Goal: Navigation & Orientation: Find specific page/section

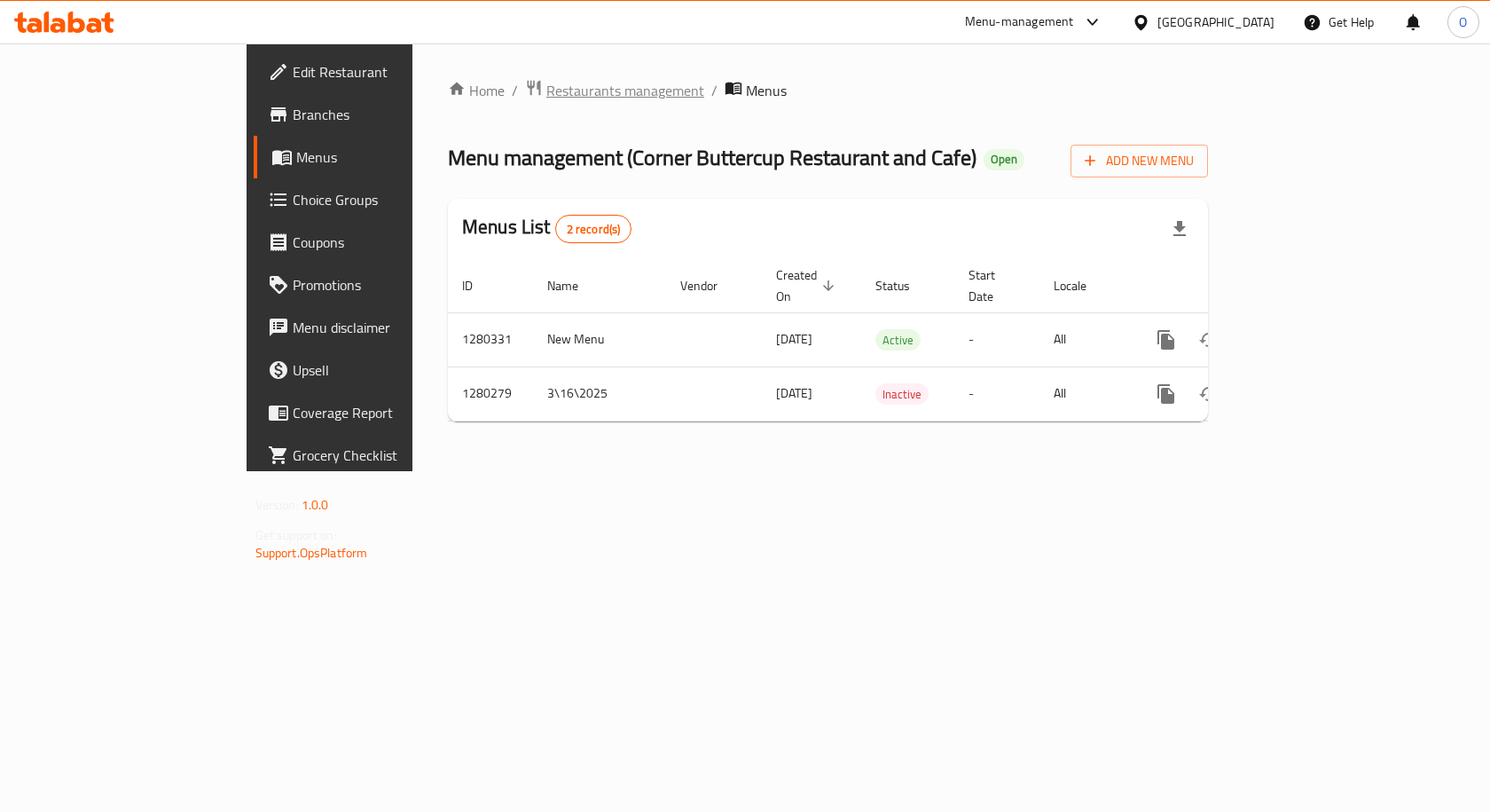
click at [546, 91] on span "Restaurants management" at bounding box center [625, 90] width 158 height 21
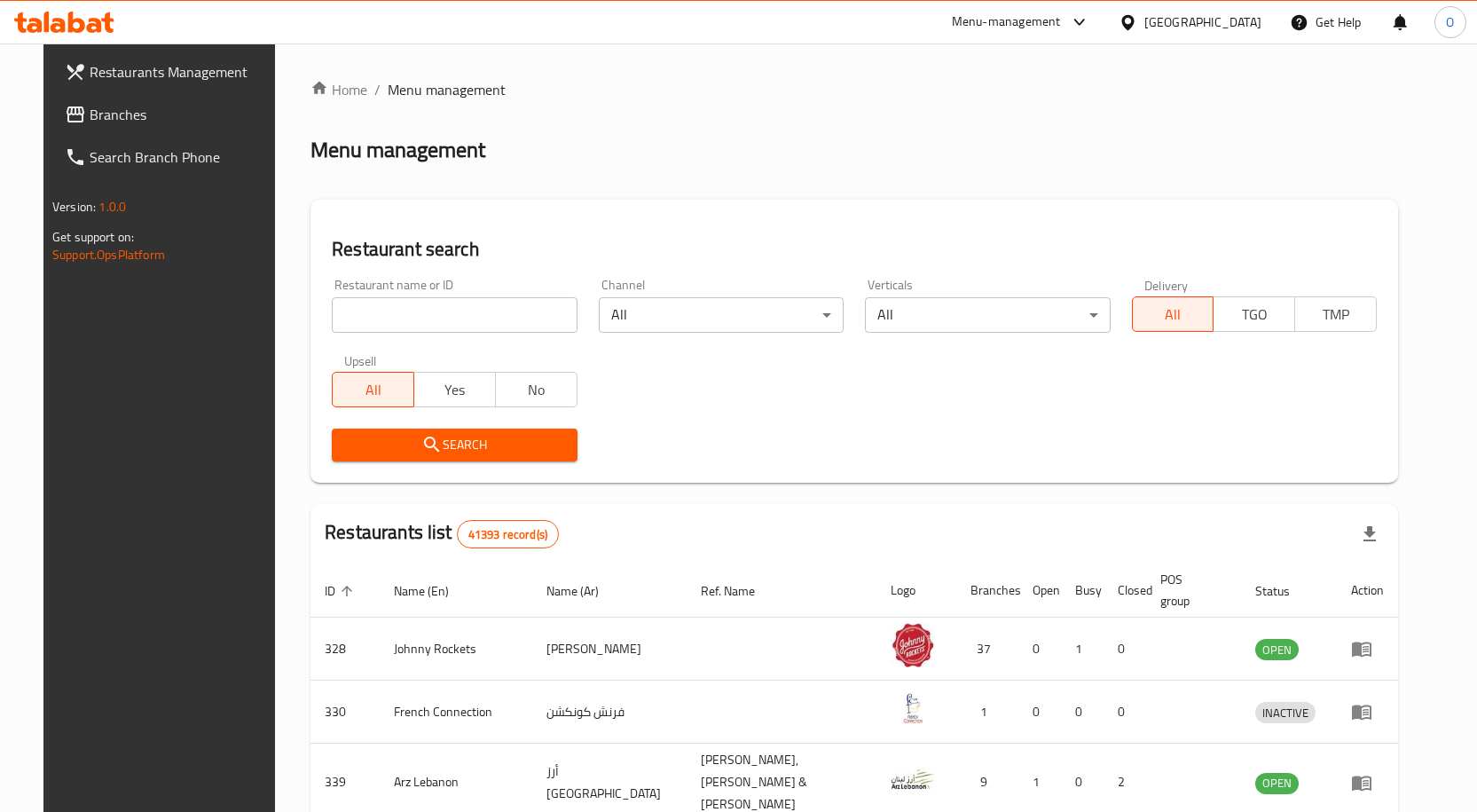
click at [90, 113] on span "Branches" at bounding box center [183, 114] width 186 height 21
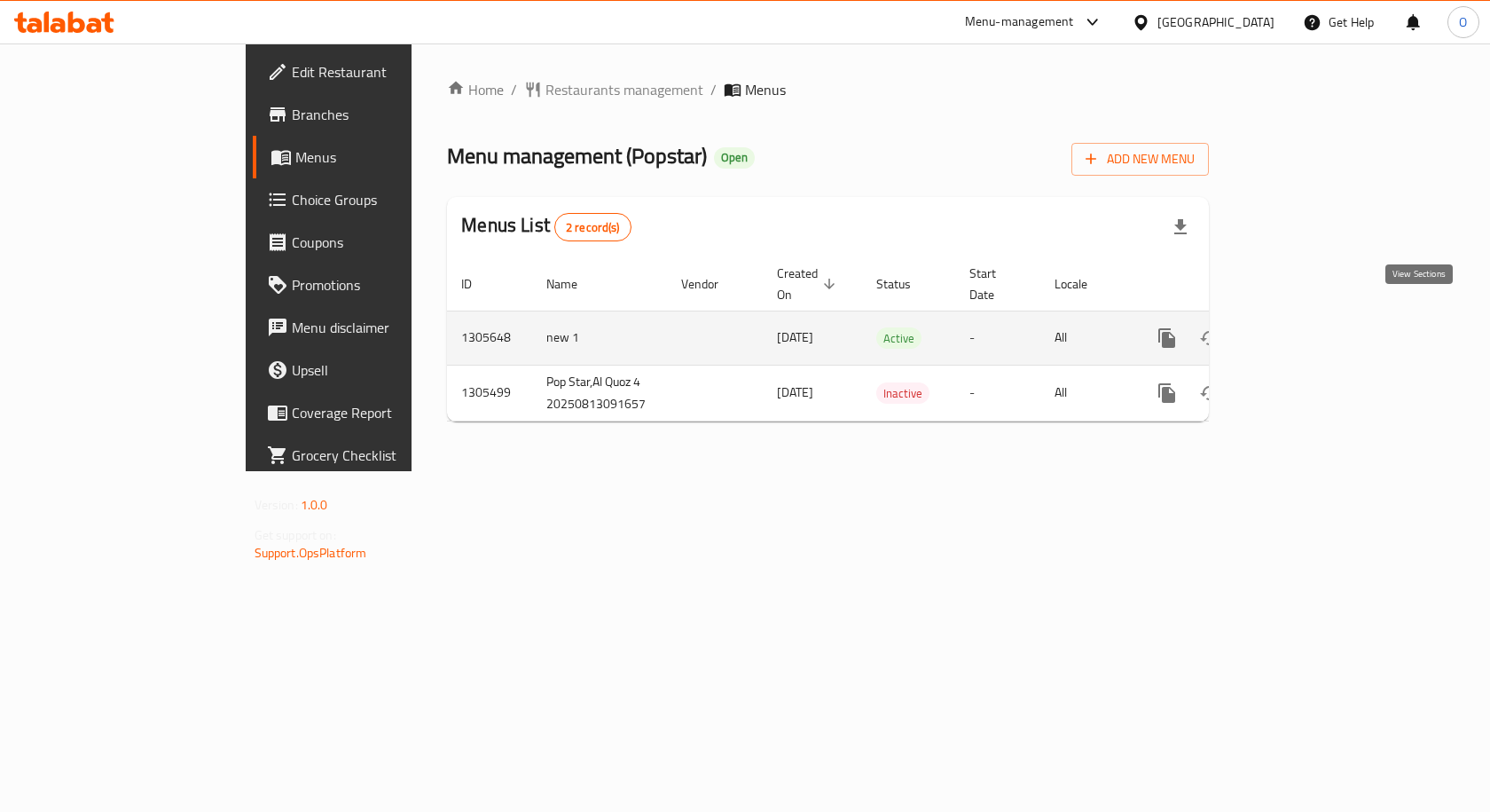
click at [1305, 327] on icon "enhanced table" at bounding box center [1295, 337] width 21 height 21
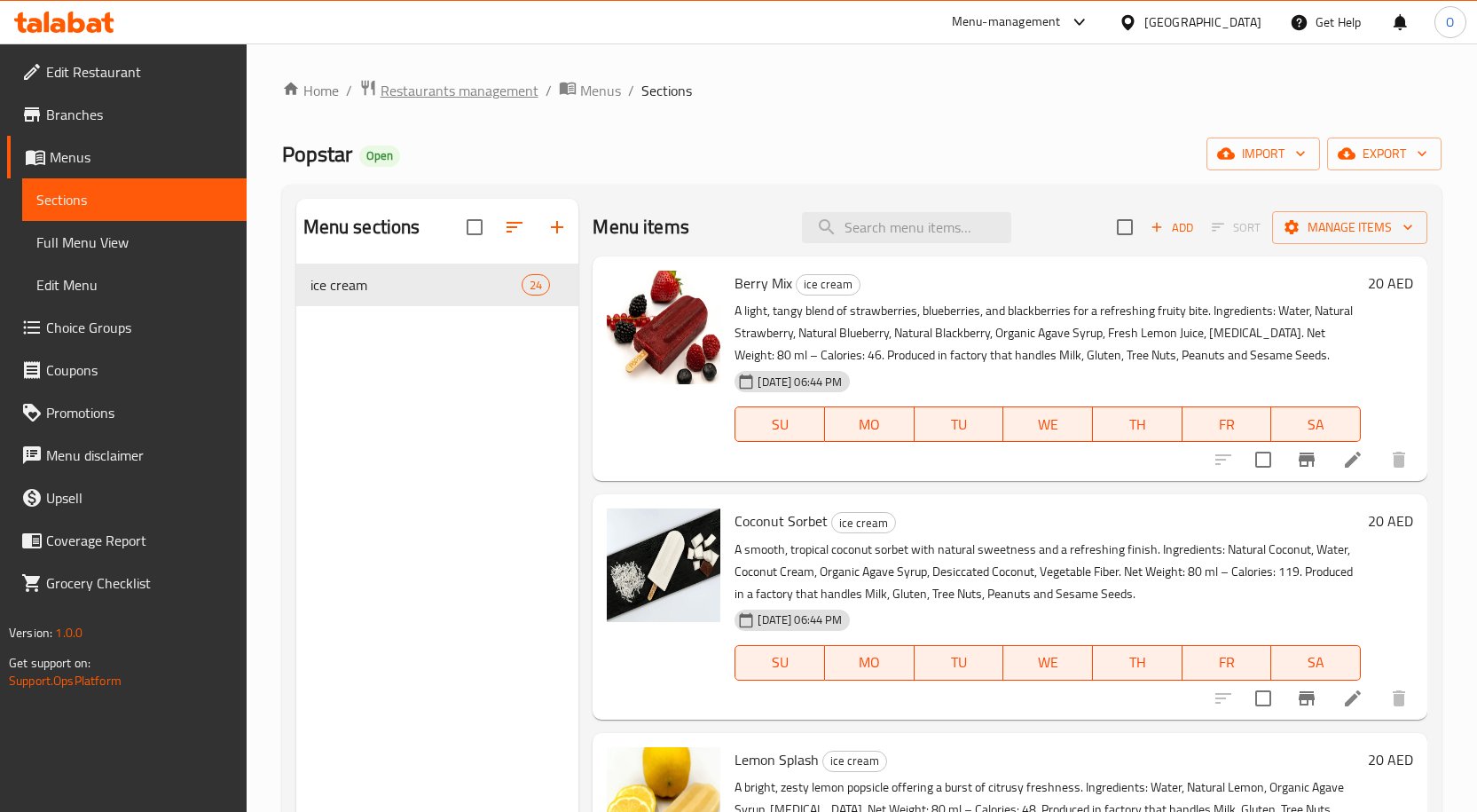
click at [482, 95] on span "Restaurants management" at bounding box center [459, 90] width 158 height 21
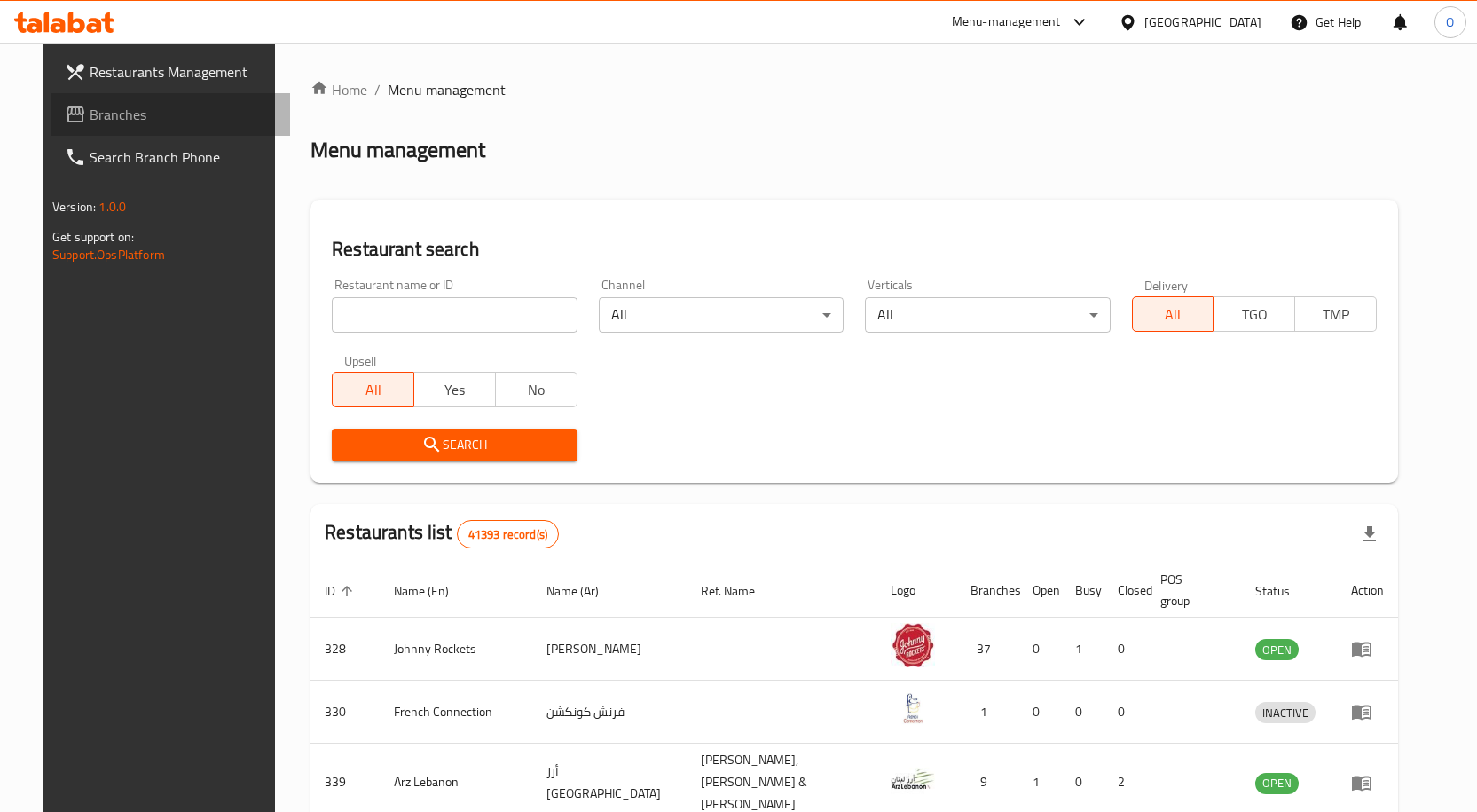
click at [90, 120] on span "Branches" at bounding box center [183, 114] width 186 height 21
